Goal: Transaction & Acquisition: Purchase product/service

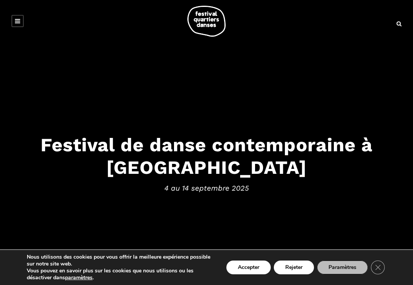
click at [300, 265] on button "Rejeter" at bounding box center [294, 268] width 40 height 14
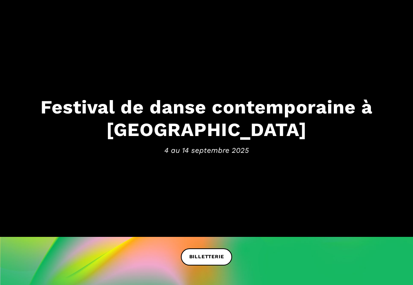
scroll to position [37, 0]
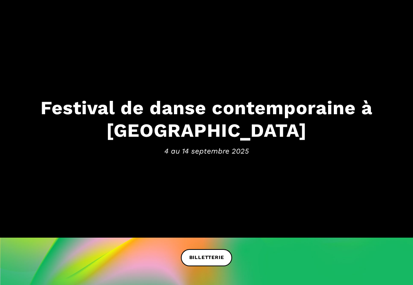
click at [218, 256] on span "BILLETTERIE" at bounding box center [206, 258] width 35 height 8
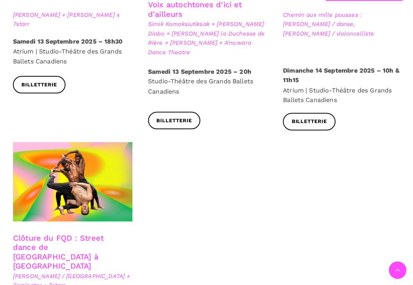
scroll to position [1239, 0]
click at [77, 229] on link "Clôture du FQD : Street dance de Copenhague à Montréal" at bounding box center [59, 247] width 89 height 37
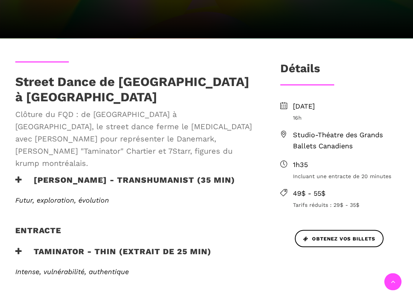
scroll to position [179, 0]
